Goal: Task Accomplishment & Management: Manage account settings

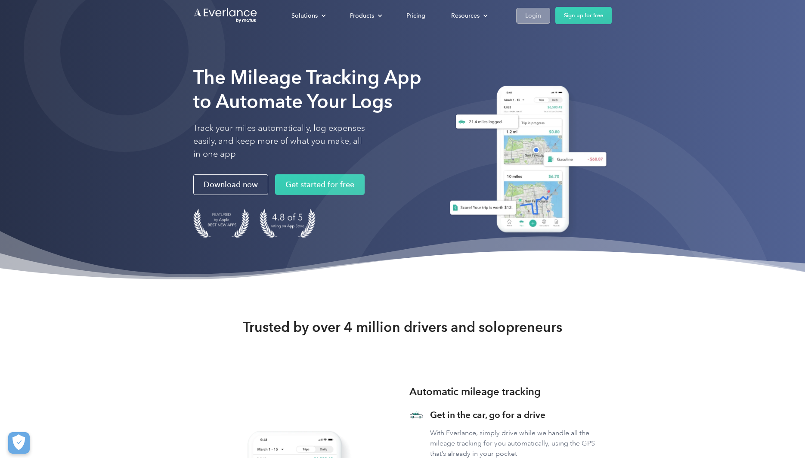
click at [540, 18] on link "Login" at bounding box center [533, 16] width 34 height 16
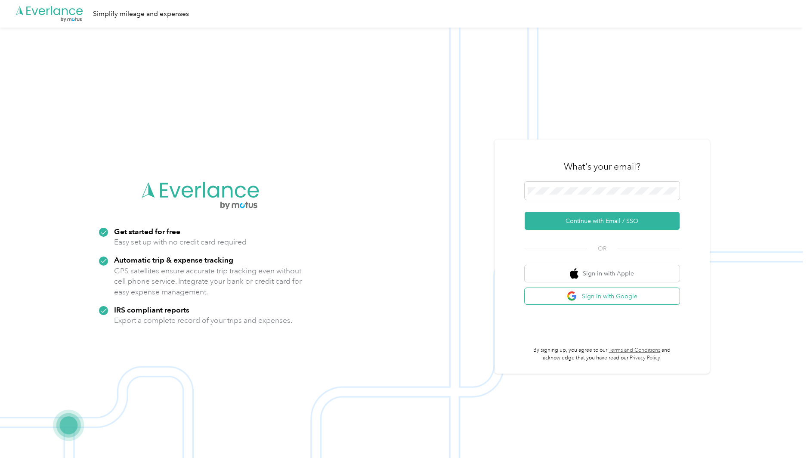
click at [598, 298] on button "Sign in with Google" at bounding box center [602, 296] width 155 height 17
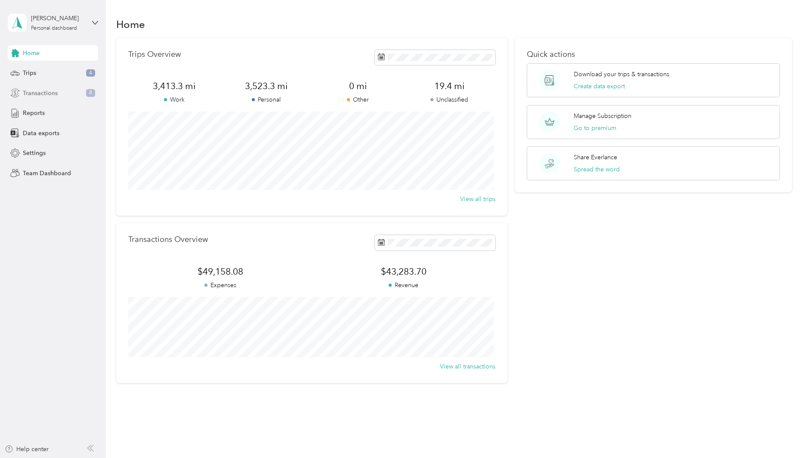
click at [48, 93] on span "Transactions" at bounding box center [40, 93] width 35 height 9
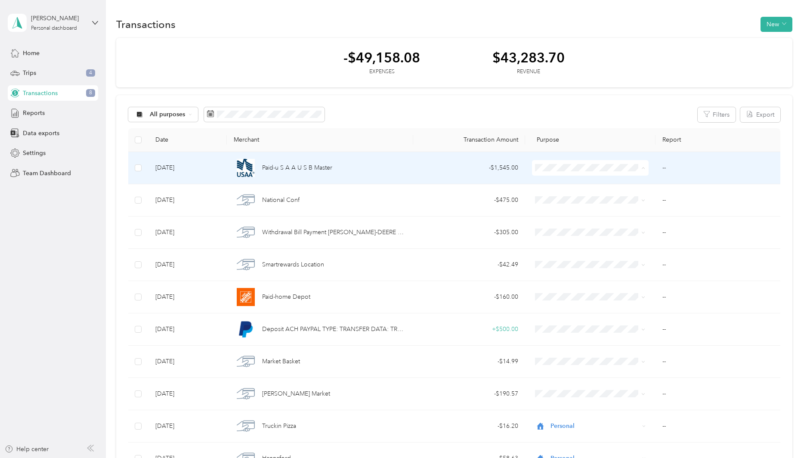
click at [583, 200] on span "Personal" at bounding box center [596, 198] width 89 height 9
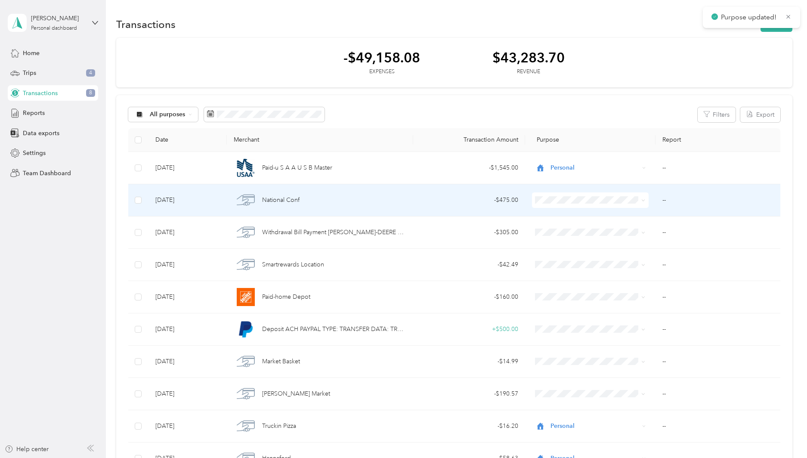
click at [578, 230] on span "Personal" at bounding box center [596, 228] width 89 height 9
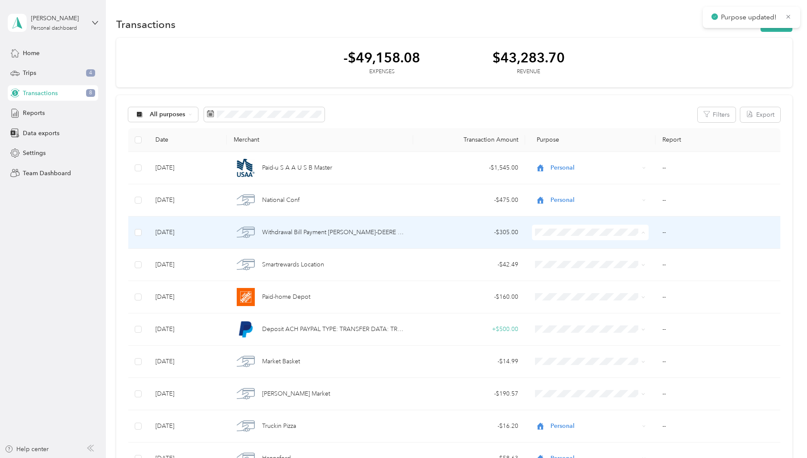
click at [561, 266] on li "Personal" at bounding box center [589, 263] width 116 height 15
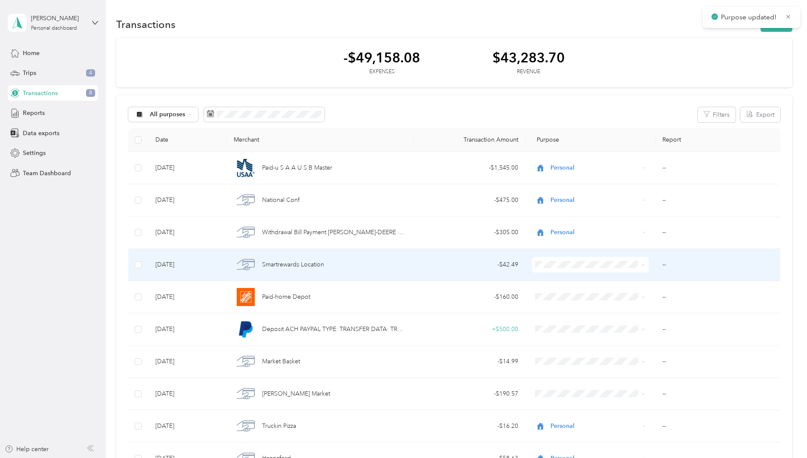
click at [574, 295] on span "Personal" at bounding box center [596, 295] width 89 height 9
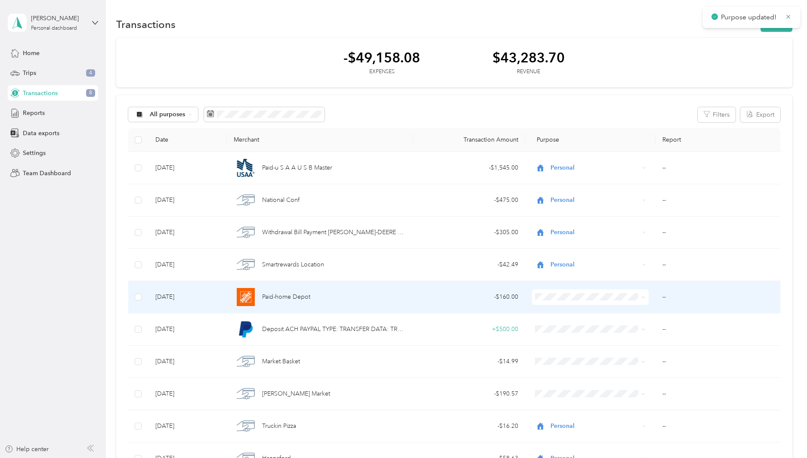
click at [575, 324] on span "Personal" at bounding box center [596, 328] width 89 height 9
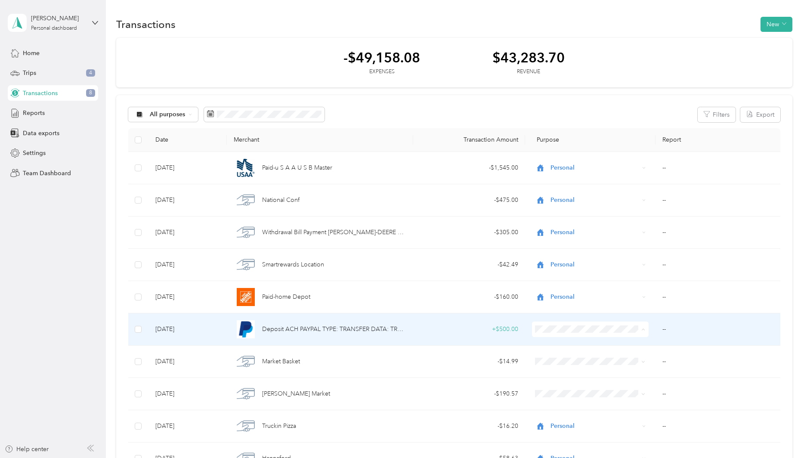
click at [577, 219] on span "Personal" at bounding box center [596, 222] width 89 height 9
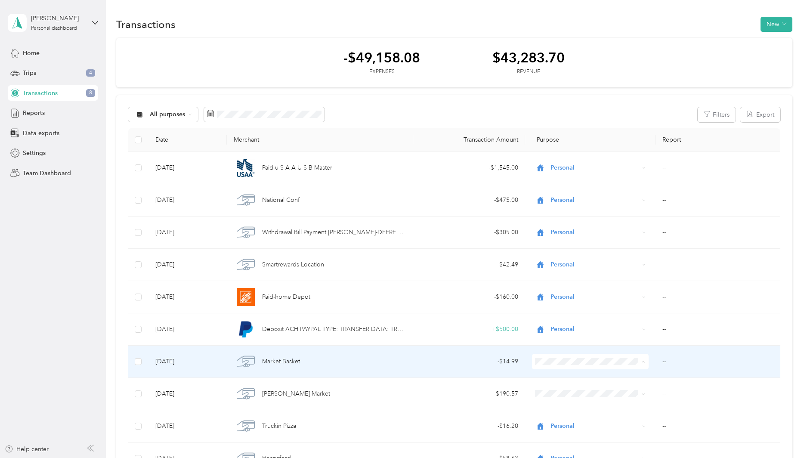
click at [580, 254] on span "Personal" at bounding box center [596, 254] width 89 height 9
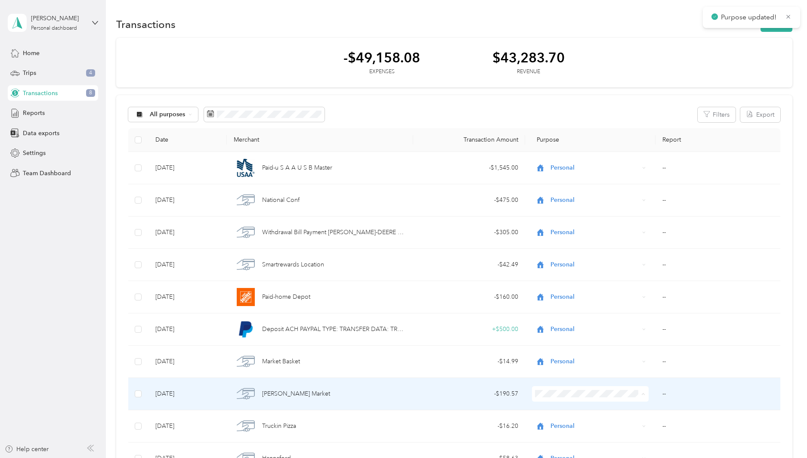
click at [576, 287] on span "Personal" at bounding box center [596, 287] width 89 height 9
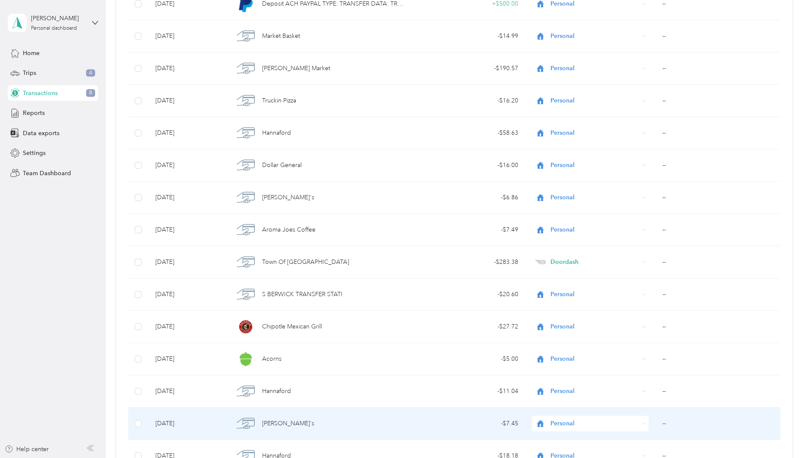
scroll to position [473, 0]
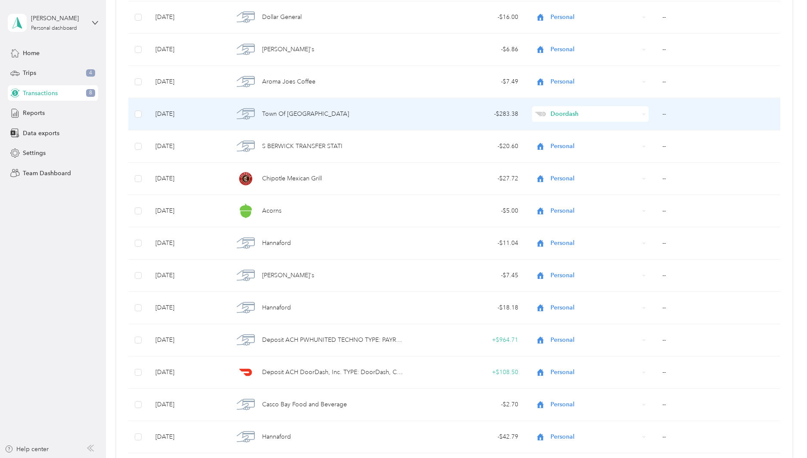
click at [419, 120] on td "- $283.38" at bounding box center [469, 114] width 112 height 32
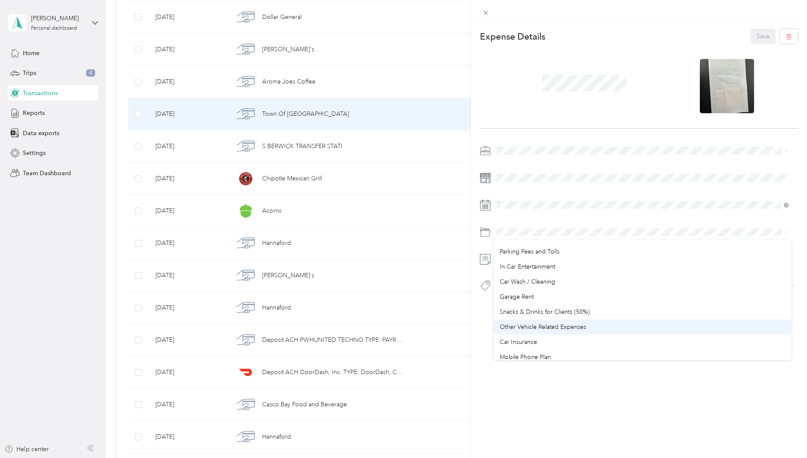
scroll to position [86, 0]
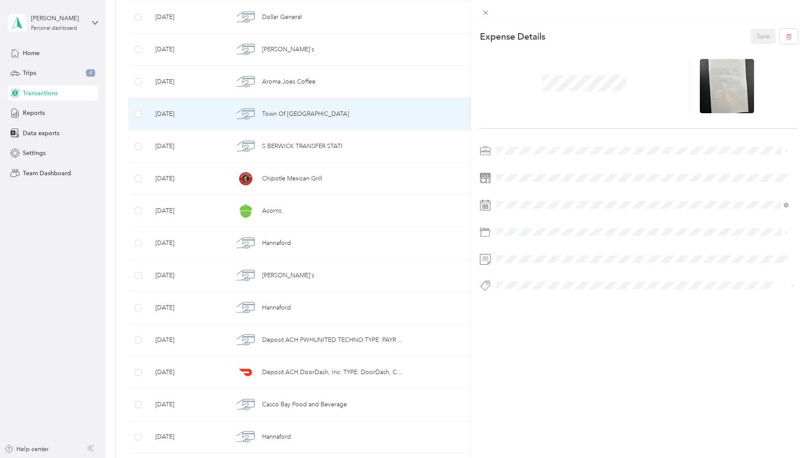
click at [552, 302] on span "Other Vehicle Related Expenses" at bounding box center [543, 300] width 86 height 7
click at [719, 93] on div at bounding box center [727, 86] width 54 height 54
click at [716, 95] on div at bounding box center [727, 86] width 54 height 54
click at [717, 86] on icon at bounding box center [721, 85] width 8 height 5
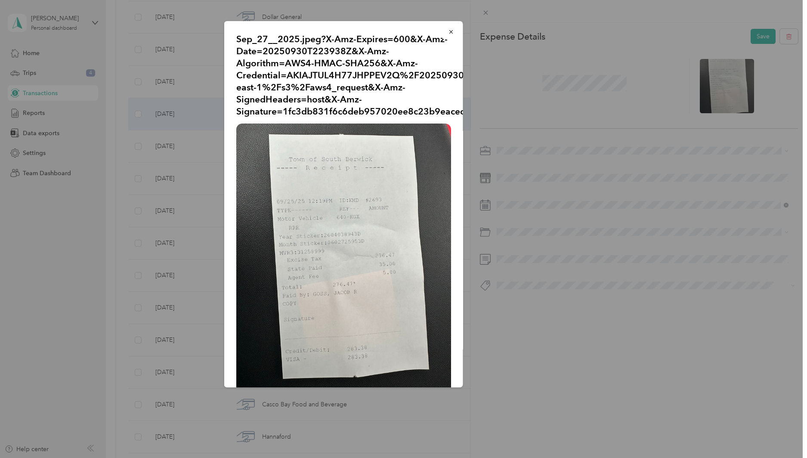
click at [722, 163] on div at bounding box center [403, 229] width 807 height 458
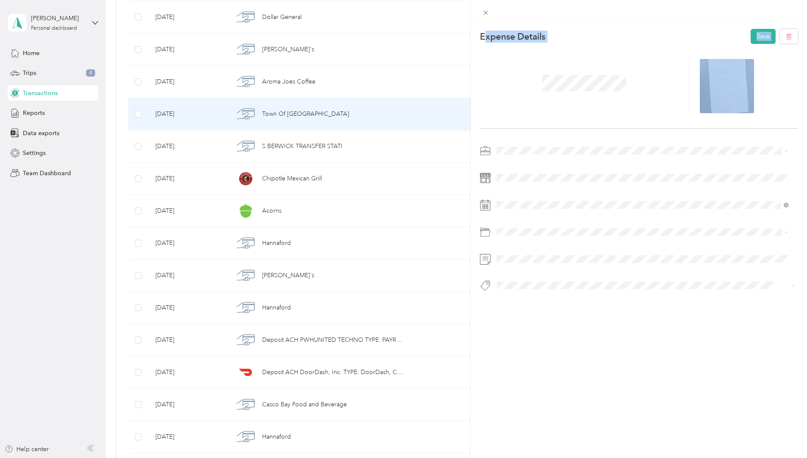
drag, startPoint x: 538, startPoint y: 254, endPoint x: 452, endPoint y: 259, distance: 86.6
click at [452, 259] on div "This expense cannot be edited because it is either under review, approved, or p…" at bounding box center [403, 229] width 807 height 458
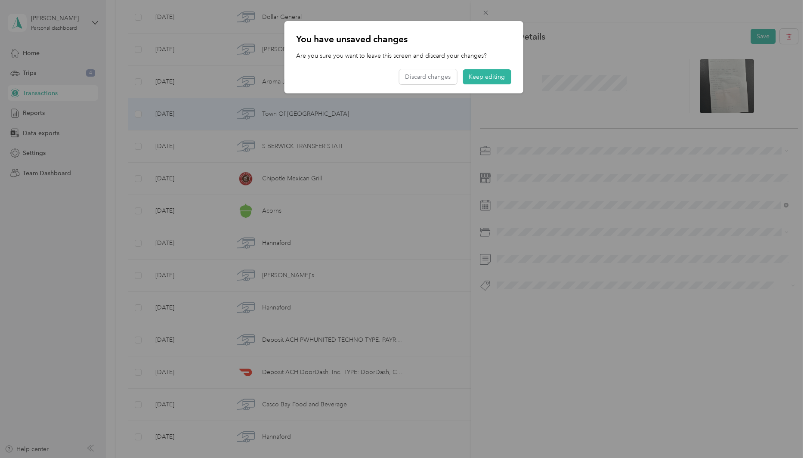
click at [489, 56] on p "Are you sure you want to leave this screen and discard your changes?" at bounding box center [403, 55] width 215 height 9
click at [447, 78] on button "Discard changes" at bounding box center [428, 76] width 58 height 15
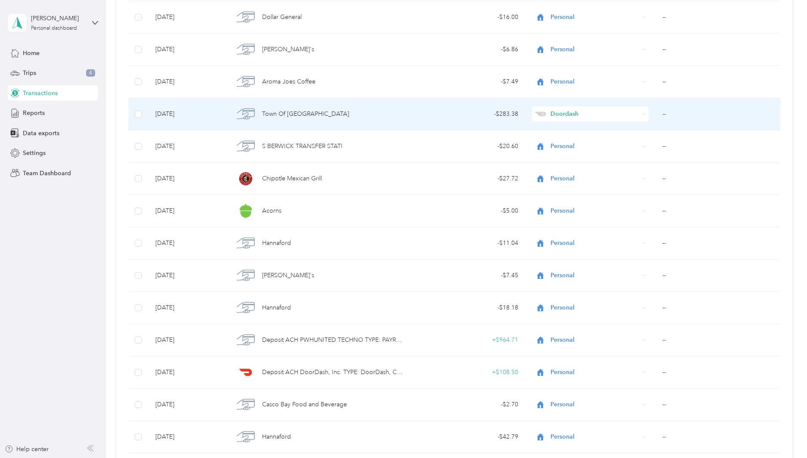
click at [458, 113] on div "- $283.38" at bounding box center [469, 113] width 98 height 9
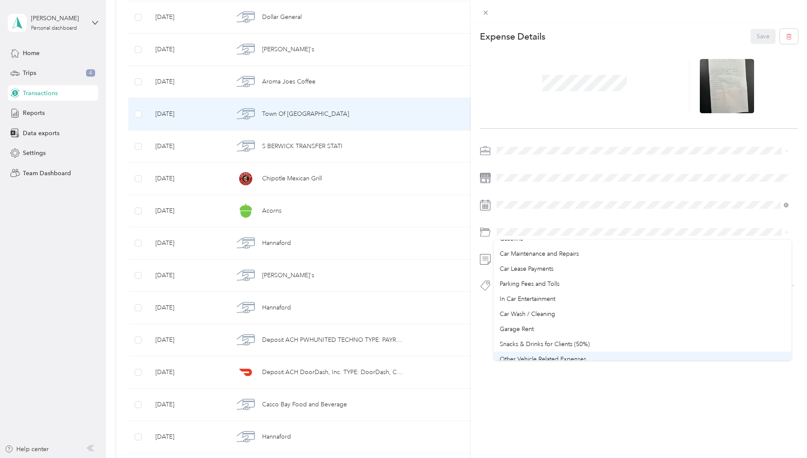
scroll to position [43, 0]
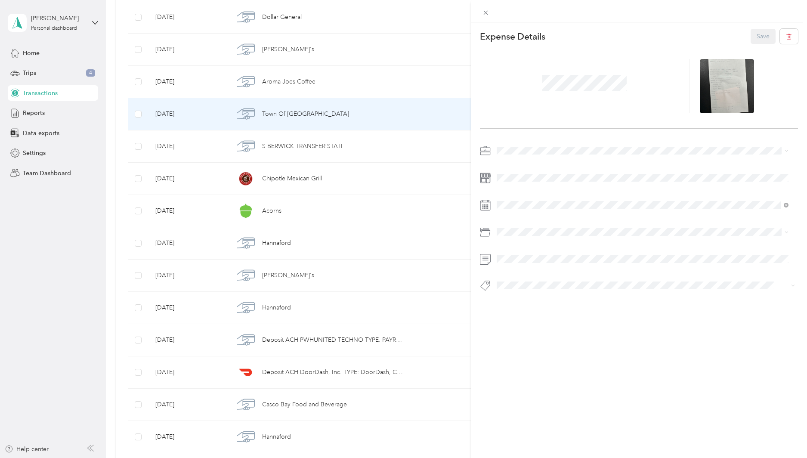
click at [564, 343] on span "Other Vehicle Related Expenses" at bounding box center [543, 343] width 86 height 7
click at [643, 333] on div "This expense cannot be edited because it is either under review, approved, or p…" at bounding box center [639, 252] width 336 height 458
click at [753, 41] on button "Save" at bounding box center [762, 36] width 25 height 15
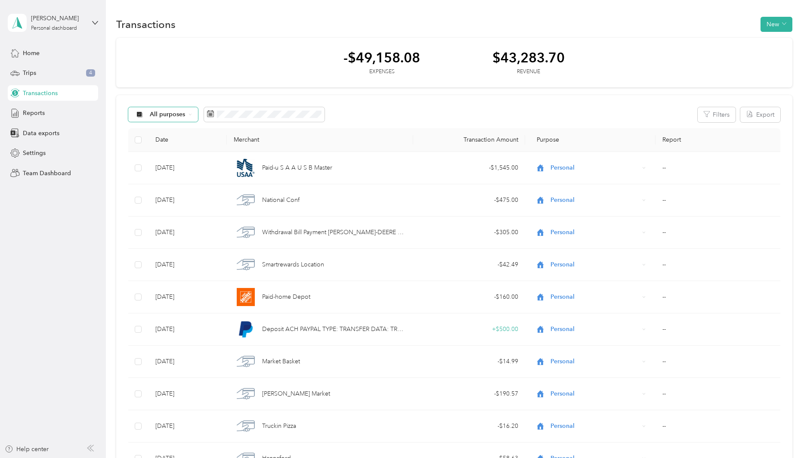
click at [144, 114] on icon at bounding box center [139, 114] width 11 height 7
click at [170, 159] on span "Work" at bounding box center [171, 159] width 42 height 9
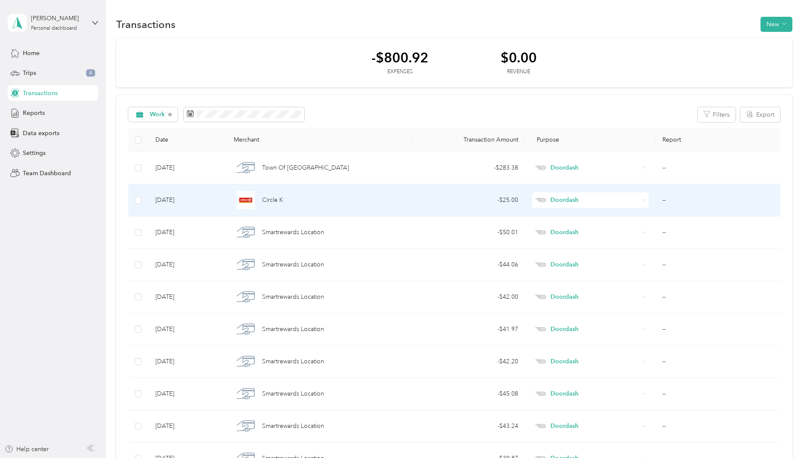
click at [454, 199] on div "- $25.00" at bounding box center [469, 199] width 98 height 9
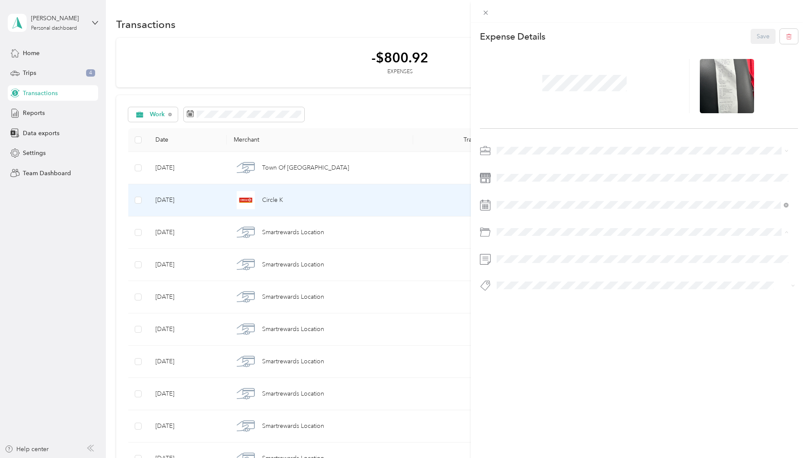
click at [528, 268] on div "Gasoline" at bounding box center [643, 266] width 286 height 9
click at [750, 31] on button "Save" at bounding box center [762, 36] width 25 height 15
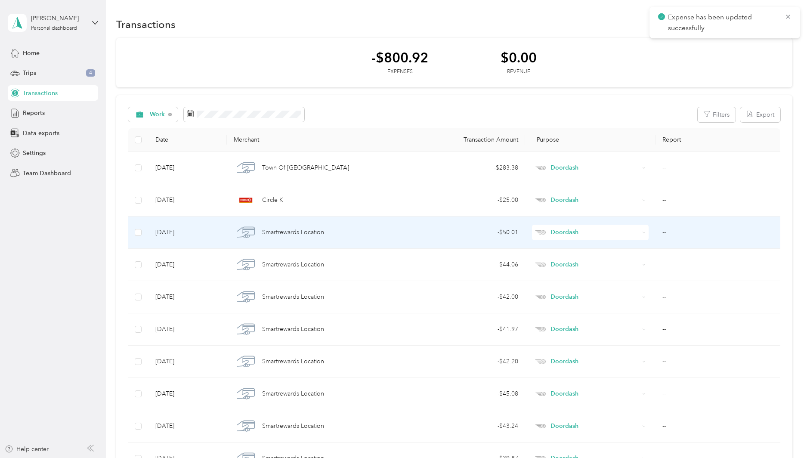
click at [378, 230] on div "Smartrewards Location" at bounding box center [320, 232] width 173 height 18
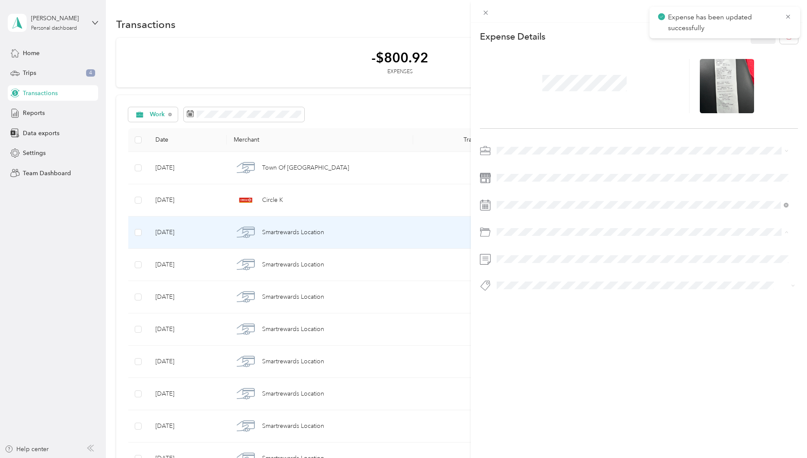
click at [523, 268] on span "Gasoline" at bounding box center [512, 266] width 24 height 7
click at [760, 37] on button "Save" at bounding box center [762, 36] width 25 height 15
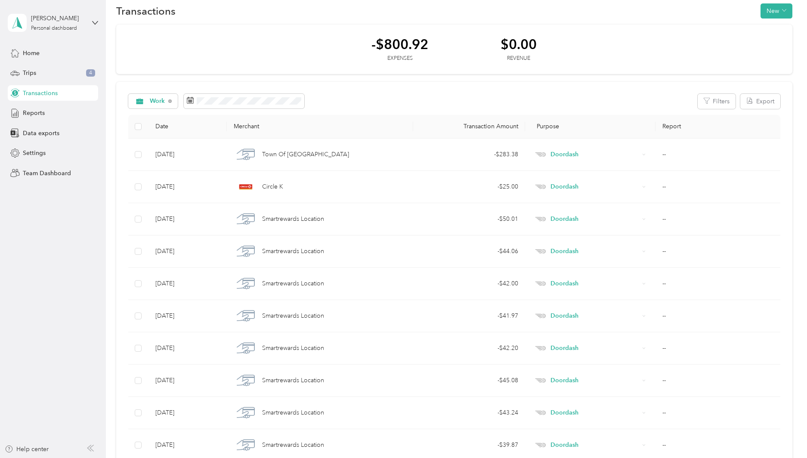
scroll to position [11, 0]
click at [59, 75] on div "Trips 4" at bounding box center [53, 72] width 90 height 15
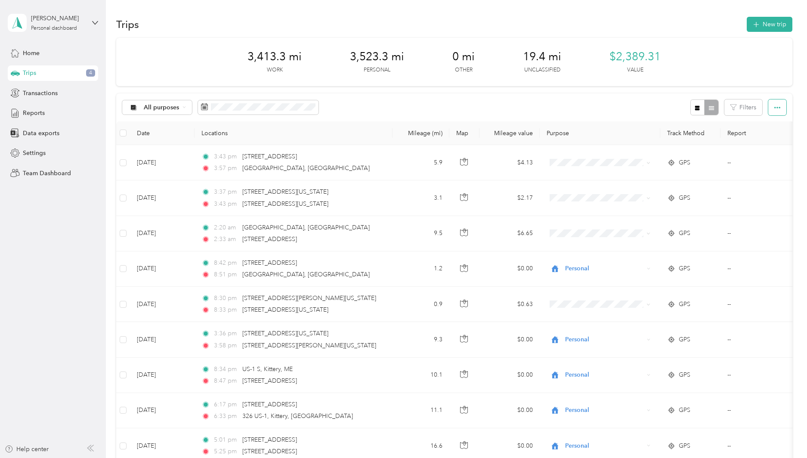
click at [769, 110] on button "button" at bounding box center [777, 107] width 18 height 16
click at [751, 67] on div "3,413.3 mi Work 3,523.3 mi Personal 0 mi Other 19.4 mi Unclassified $2,389.31 V…" at bounding box center [454, 62] width 676 height 48
click at [696, 54] on div "3,413.3 mi Work 3,523.3 mi Personal 0 mi Other 19.4 mi Unclassified $2,389.31 V…" at bounding box center [454, 62] width 676 height 48
click at [613, 106] on div "All purposes Filters" at bounding box center [454, 107] width 676 height 28
click at [782, 106] on button "button" at bounding box center [777, 107] width 18 height 16
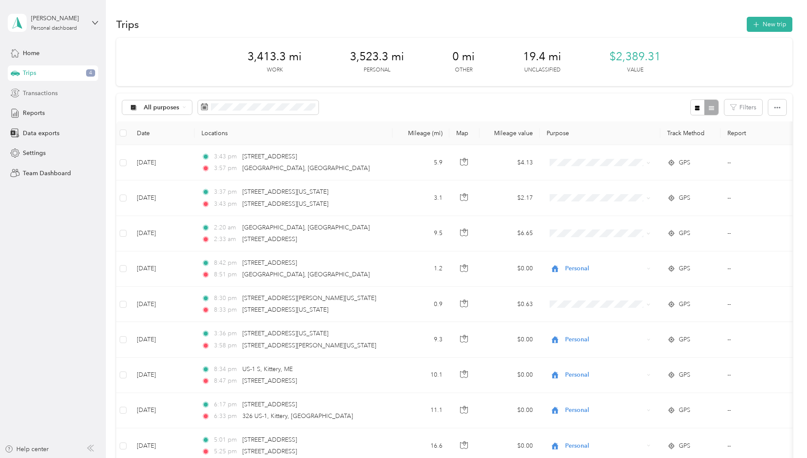
click at [43, 93] on span "Transactions" at bounding box center [40, 93] width 35 height 9
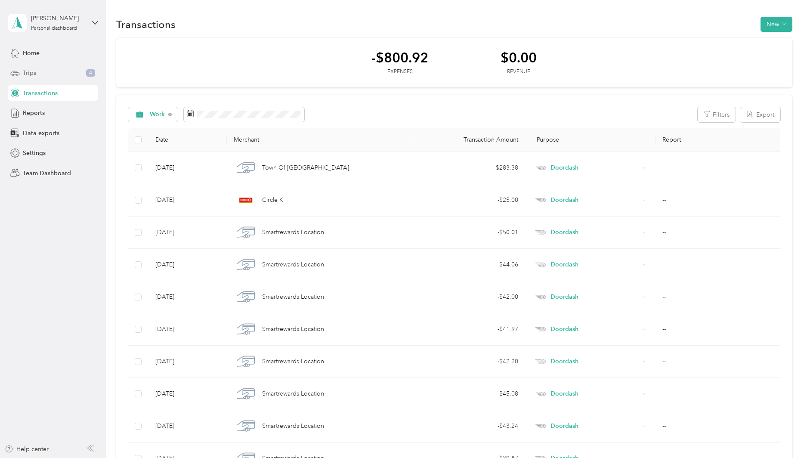
click at [59, 73] on div "Trips 4" at bounding box center [53, 72] width 90 height 15
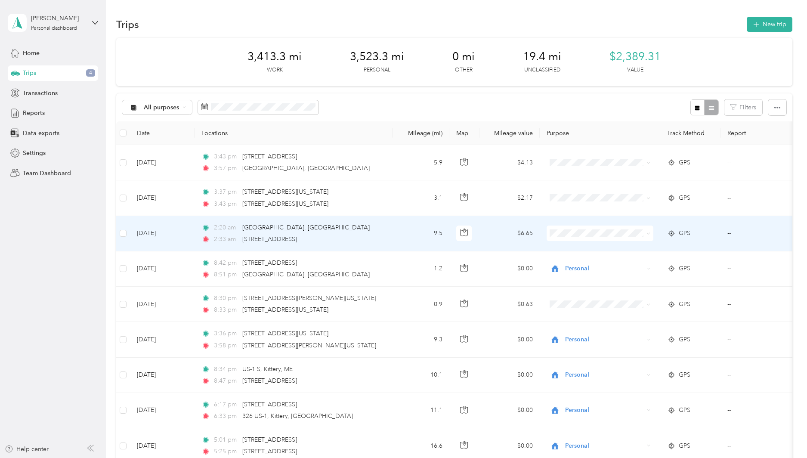
click at [646, 230] on span at bounding box center [646, 232] width 7 height 9
click at [641, 228] on span at bounding box center [599, 232] width 107 height 15
click at [650, 231] on span at bounding box center [648, 232] width 4 height 7
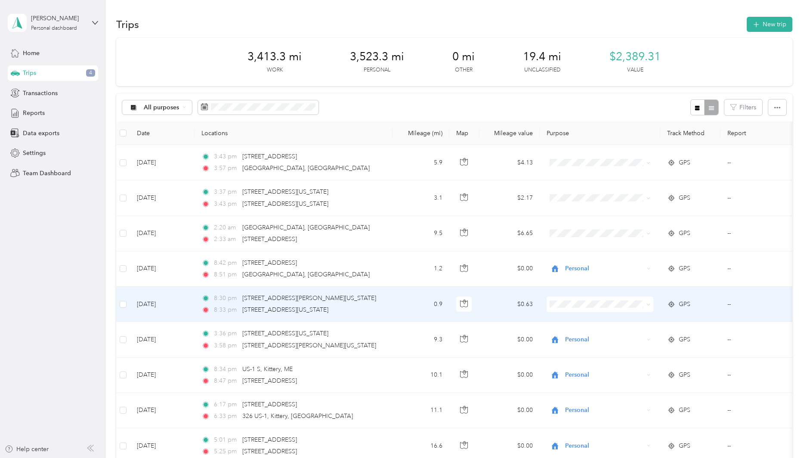
click at [624, 297] on span at bounding box center [599, 303] width 107 height 15
click at [601, 333] on span "Personal" at bounding box center [608, 335] width 80 height 9
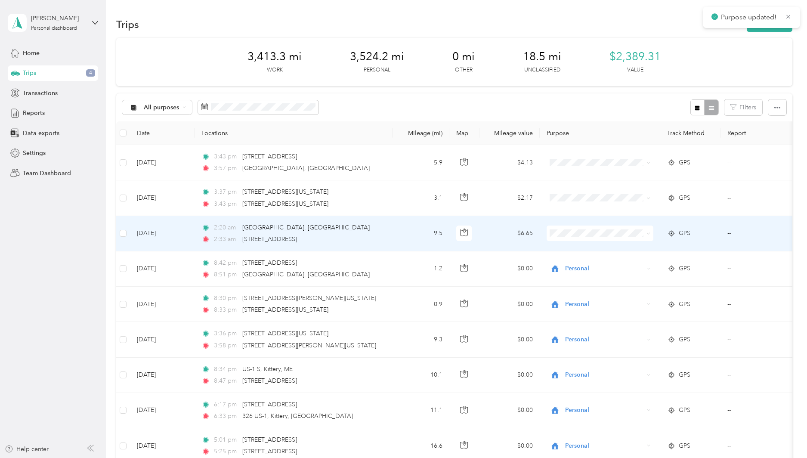
click at [599, 262] on span "Personal" at bounding box center [608, 263] width 80 height 9
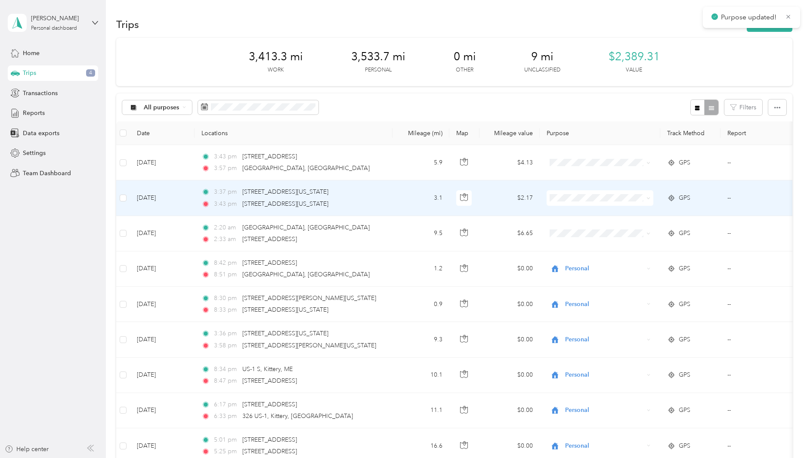
click at [583, 225] on span "Personal" at bounding box center [608, 227] width 80 height 9
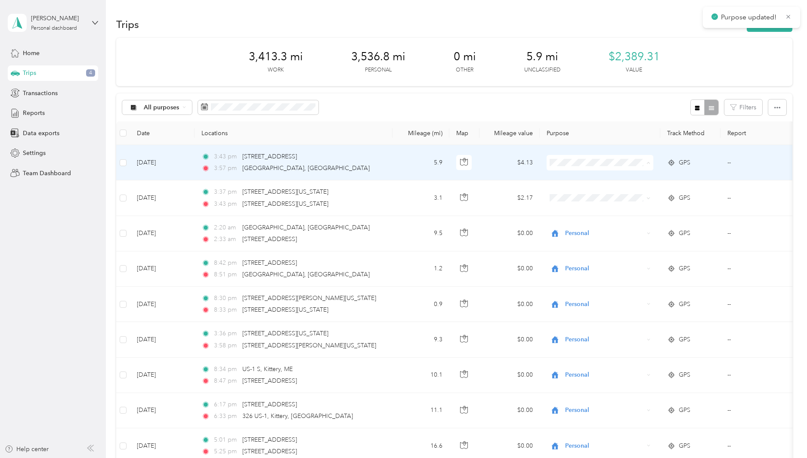
click at [591, 193] on span "Personal" at bounding box center [608, 193] width 80 height 9
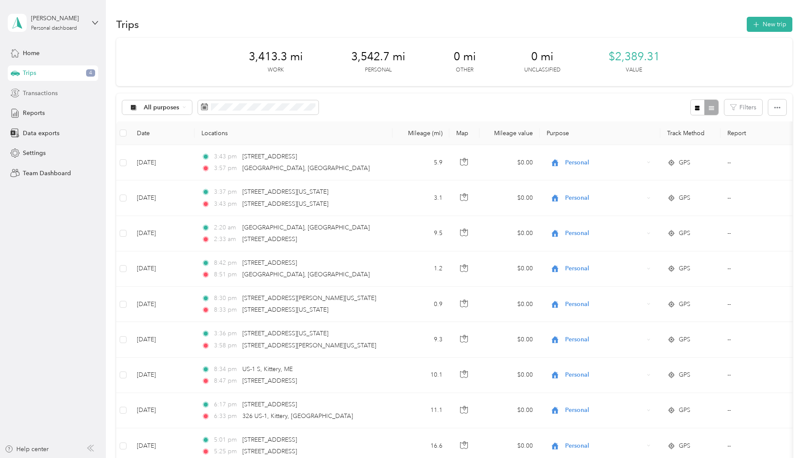
click at [35, 91] on span "Transactions" at bounding box center [40, 93] width 35 height 9
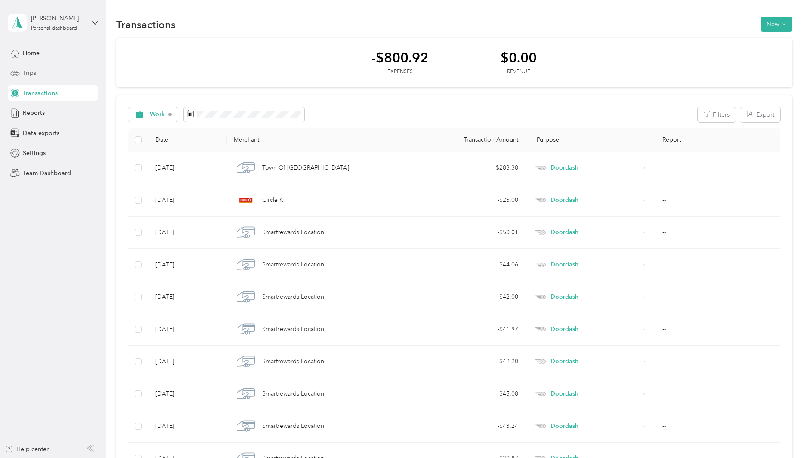
click at [50, 72] on div "Trips" at bounding box center [53, 72] width 90 height 15
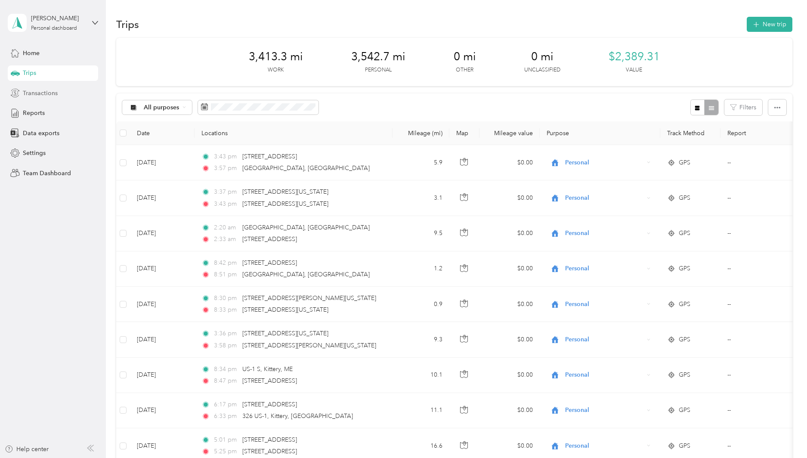
click at [47, 91] on span "Transactions" at bounding box center [40, 93] width 35 height 9
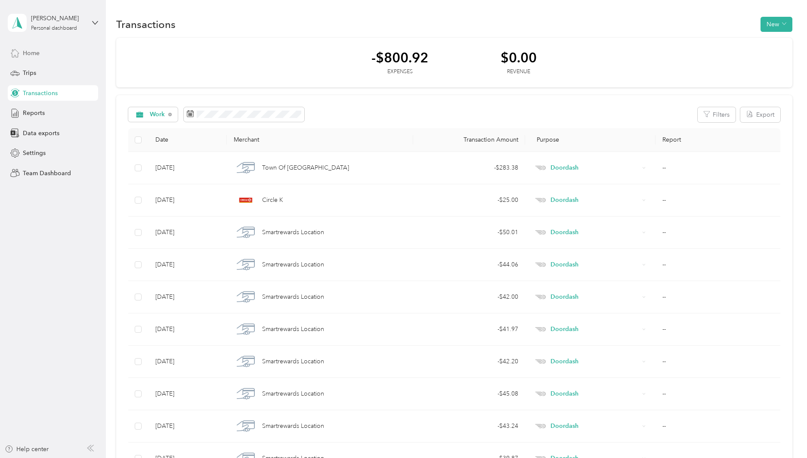
click at [40, 52] on span "Home" at bounding box center [31, 53] width 17 height 9
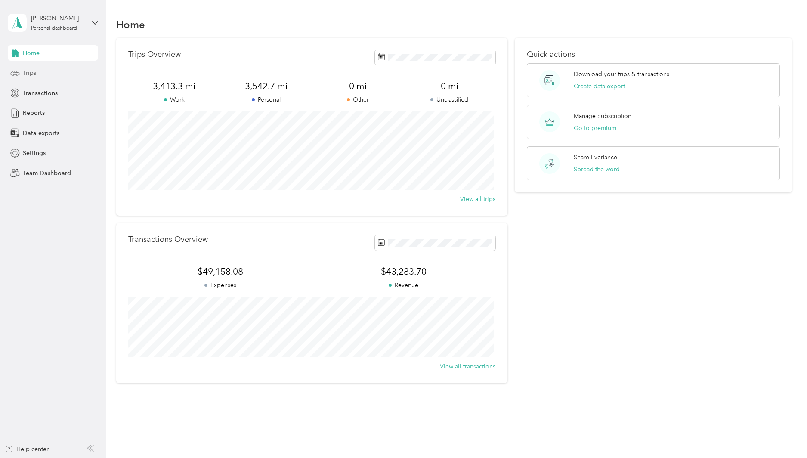
click at [46, 74] on div "Trips" at bounding box center [53, 72] width 90 height 15
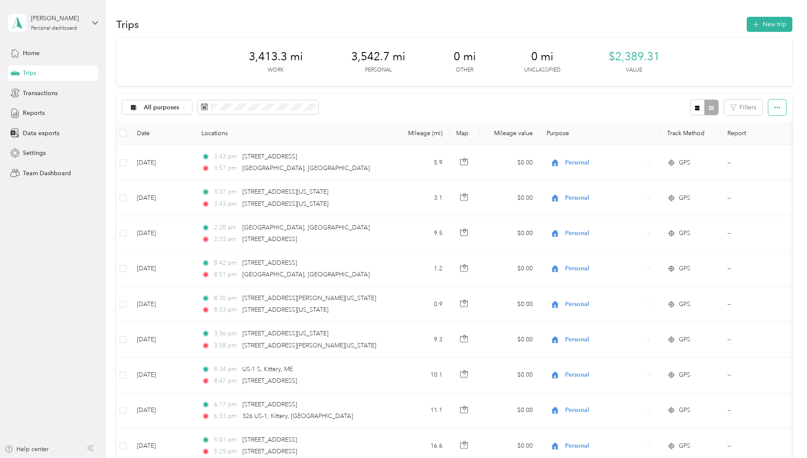
click at [770, 105] on button "button" at bounding box center [777, 107] width 18 height 16
click at [170, 109] on span "All purposes" at bounding box center [162, 108] width 36 height 6
click at [162, 163] on li "Personal" at bounding box center [157, 167] width 69 height 15
click at [769, 122] on span "Select all" at bounding box center [765, 123] width 24 height 7
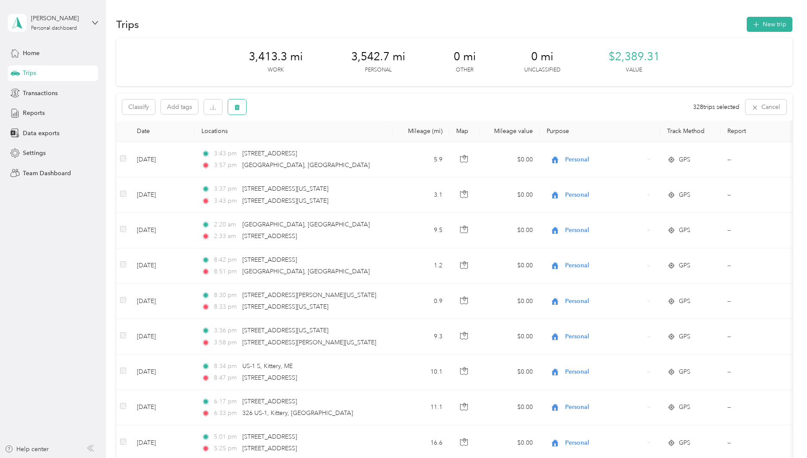
click at [240, 108] on icon "button" at bounding box center [237, 107] width 6 height 6
click at [302, 141] on button "Yes" at bounding box center [304, 143] width 17 height 14
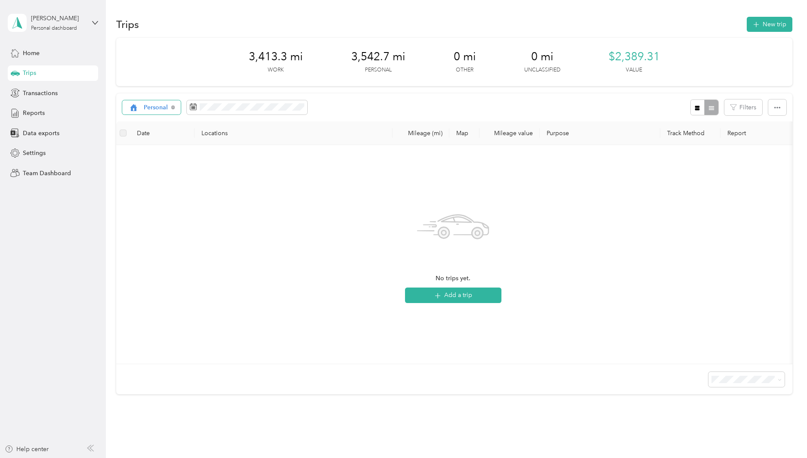
click at [152, 108] on span "Personal" at bounding box center [156, 108] width 25 height 6
click at [159, 153] on span "Work" at bounding box center [161, 150] width 35 height 9
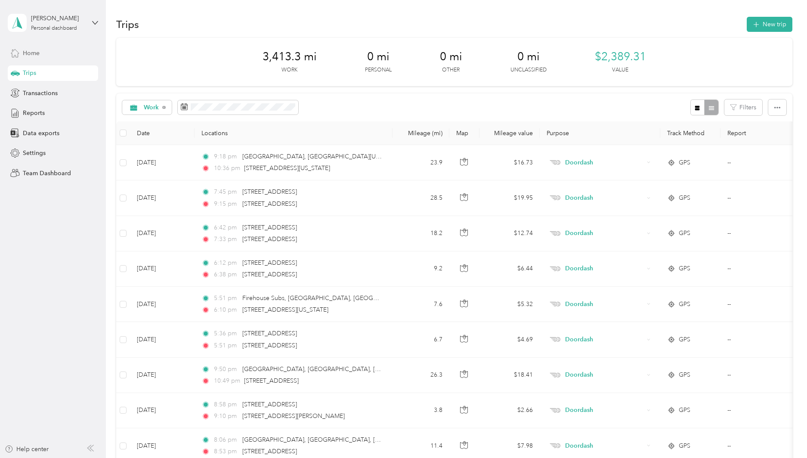
click at [26, 51] on span "Home" at bounding box center [31, 53] width 17 height 9
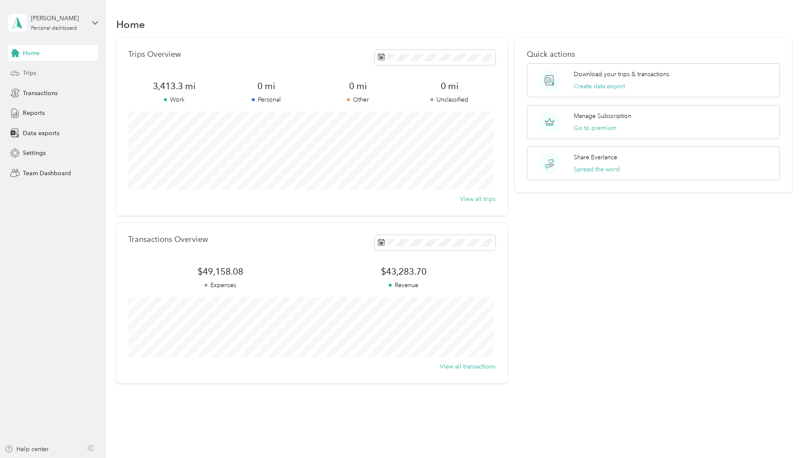
click at [46, 72] on div "Trips" at bounding box center [53, 72] width 90 height 15
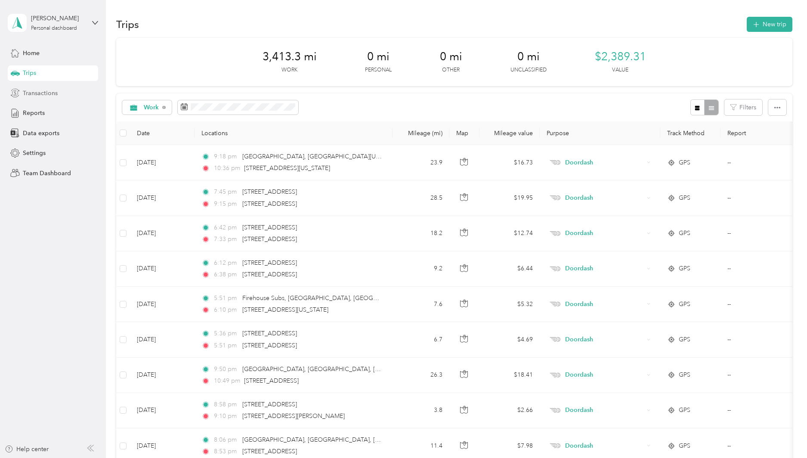
click at [54, 93] on span "Transactions" at bounding box center [40, 93] width 35 height 9
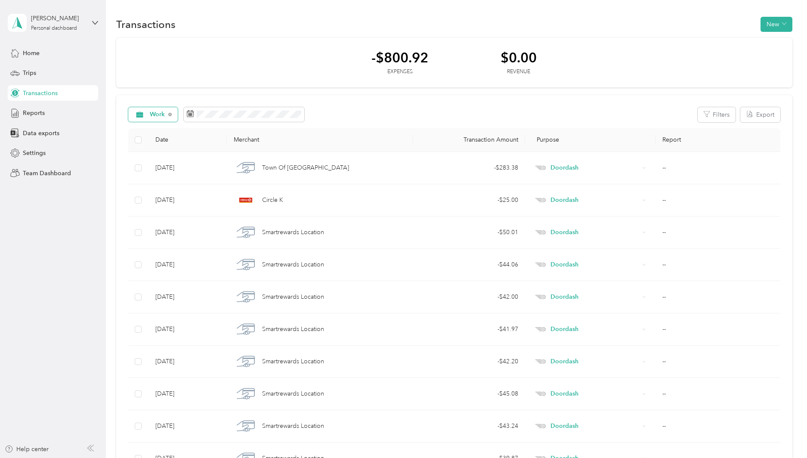
click at [158, 117] on span "Work" at bounding box center [157, 114] width 15 height 6
click at [170, 161] on span "Work" at bounding box center [163, 160] width 27 height 9
click at [38, 72] on div "Trips" at bounding box center [53, 72] width 90 height 15
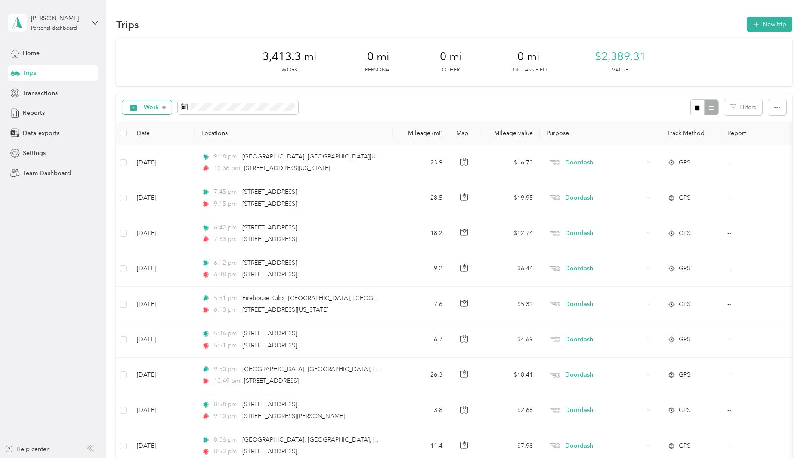
click at [149, 105] on span "Work" at bounding box center [151, 108] width 15 height 6
click at [153, 186] on li "Doordash" at bounding box center [154, 180] width 63 height 15
click at [158, 109] on span "Doordash" at bounding box center [158, 108] width 28 height 6
click at [160, 150] on span "Work" at bounding box center [163, 152] width 39 height 9
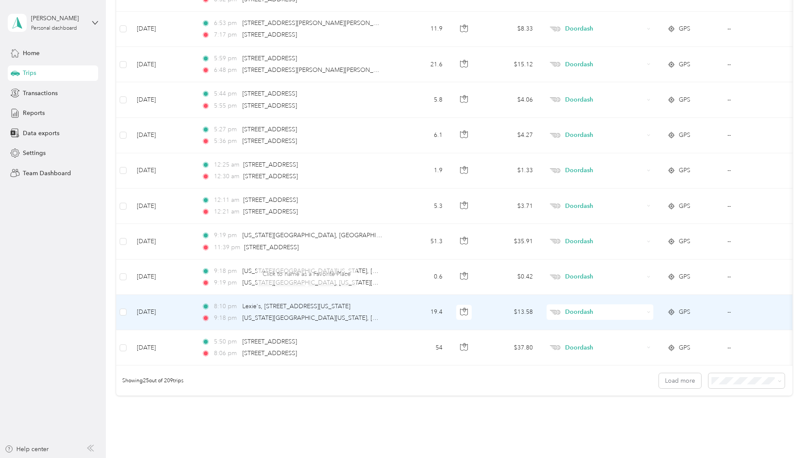
scroll to position [728, 0]
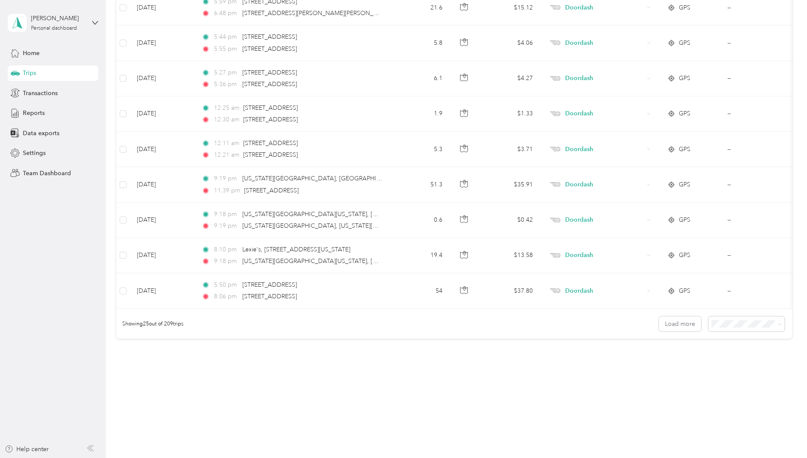
click at [727, 368] on span "100 per load" at bounding box center [729, 369] width 35 height 7
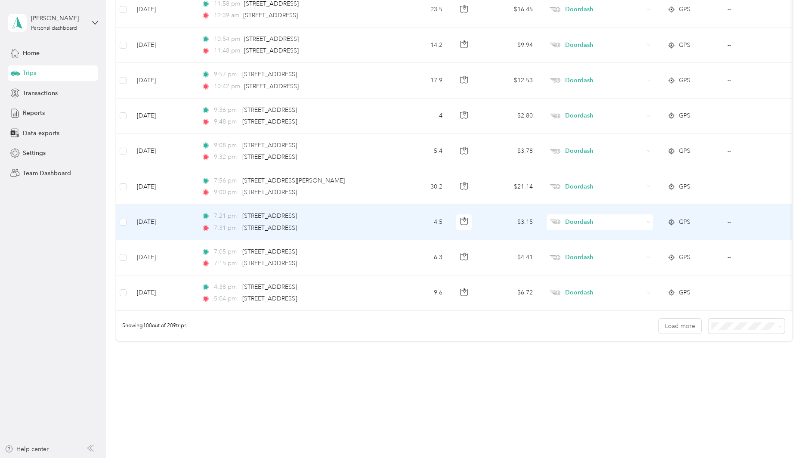
scroll to position [3382, 0]
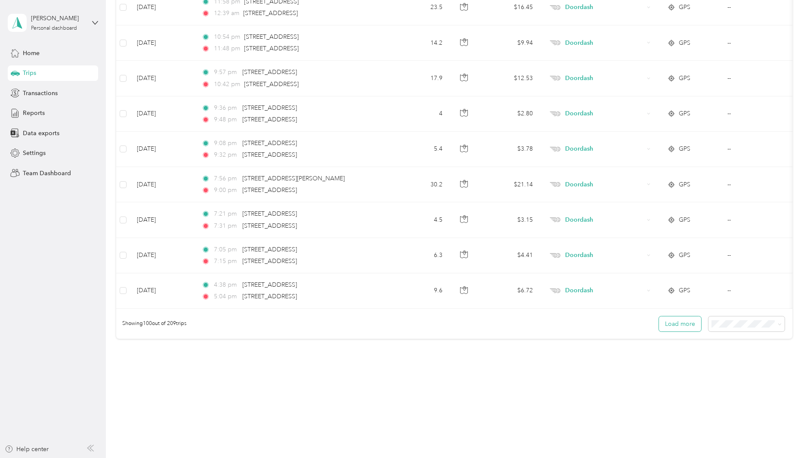
click at [680, 328] on button "Load more" at bounding box center [680, 323] width 42 height 15
click at [686, 326] on button "Load more" at bounding box center [680, 323] width 42 height 15
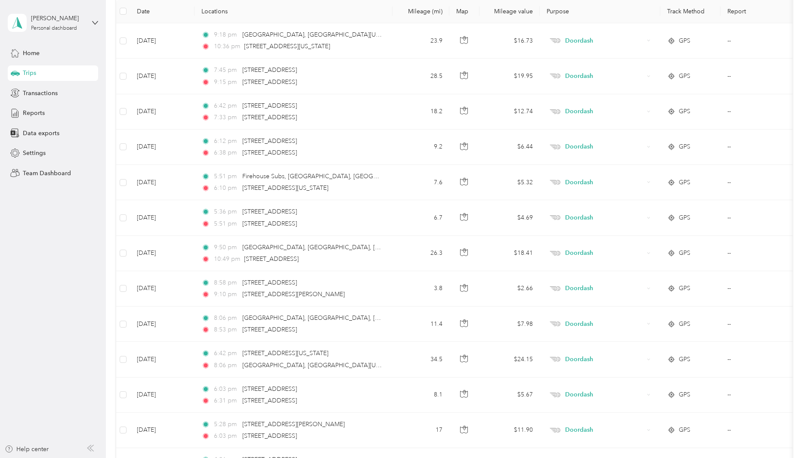
scroll to position [0, 0]
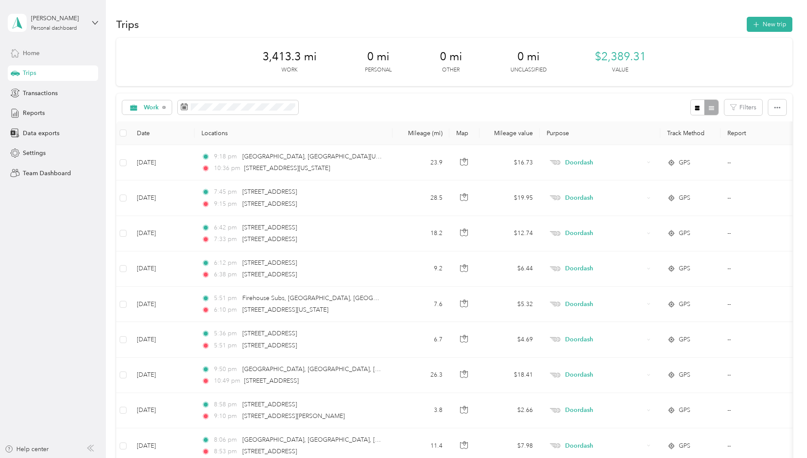
click at [25, 56] on span "Home" at bounding box center [31, 53] width 17 height 9
